Goal: Entertainment & Leisure: Consume media (video, audio)

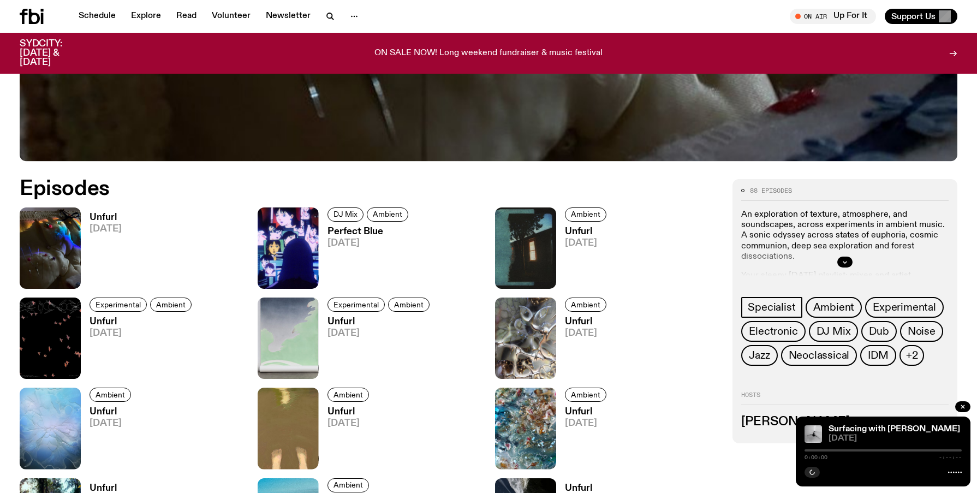
scroll to position [582, 0]
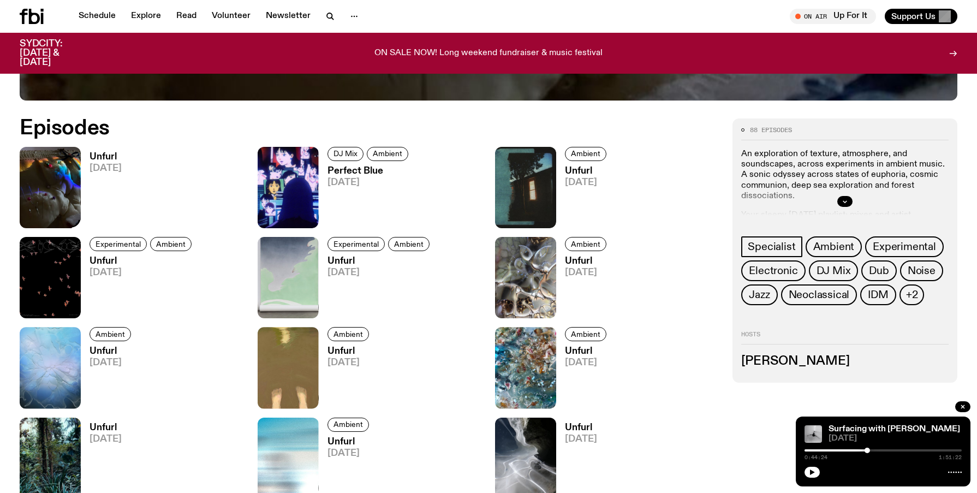
click at [61, 195] on img at bounding box center [50, 187] width 61 height 81
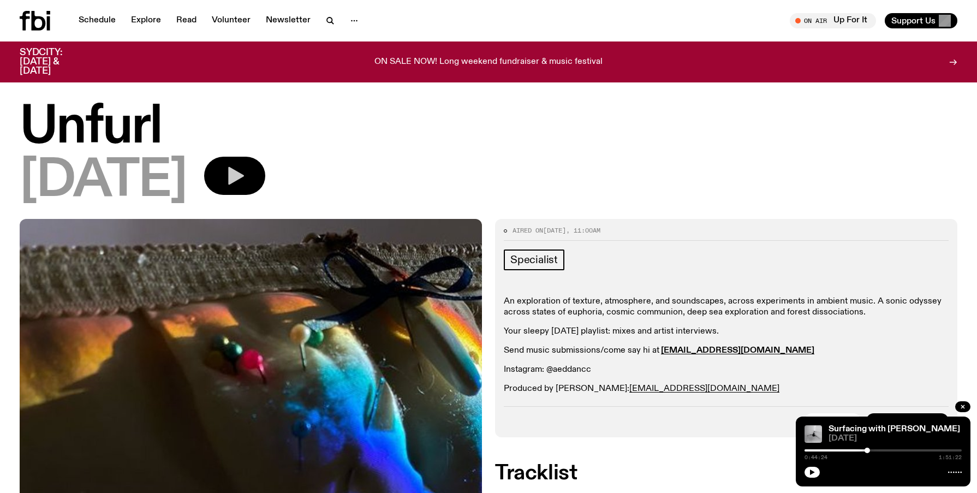
click at [246, 179] on icon "button" at bounding box center [235, 176] width 22 height 22
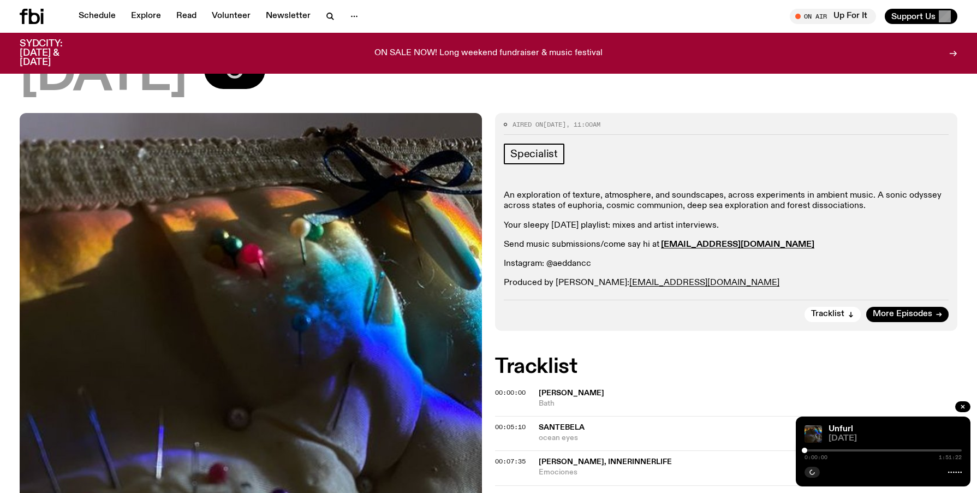
scroll to position [99, 0]
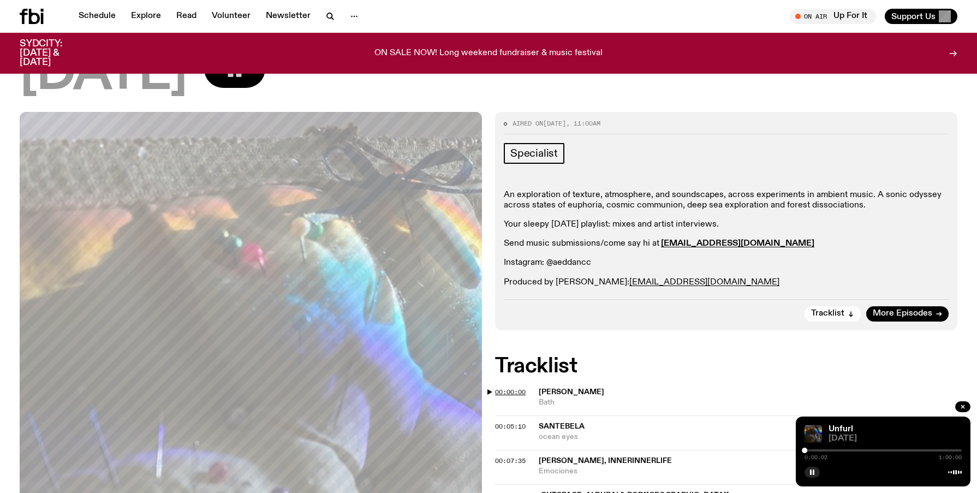
click at [518, 393] on span "00:00:00" at bounding box center [510, 391] width 31 height 9
click at [500, 424] on span "00:05:10" at bounding box center [510, 426] width 31 height 9
click at [518, 393] on span "00:00:00" at bounding box center [510, 391] width 31 height 9
click at [808, 451] on div at bounding box center [807, 449] width 5 height 5
